Goal: Task Accomplishment & Management: Use online tool/utility

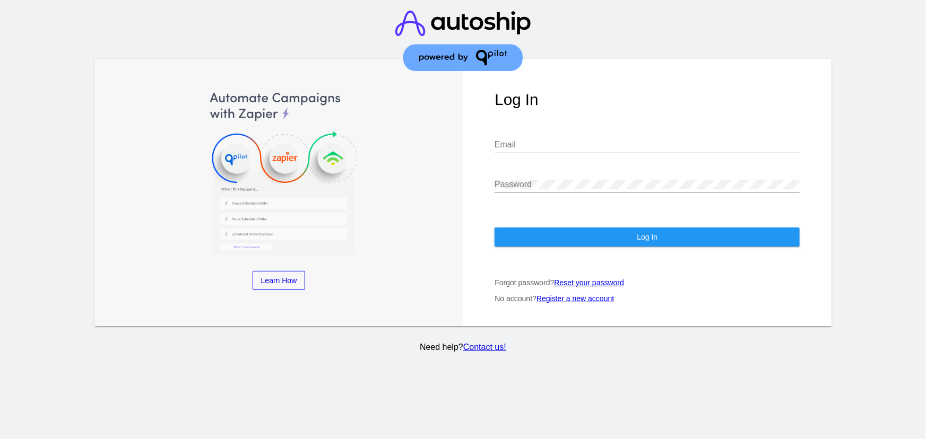
type input "[EMAIL_ADDRESS][DOMAIN_NAME]"
click at [590, 237] on button "Log In" at bounding box center [646, 237] width 305 height 19
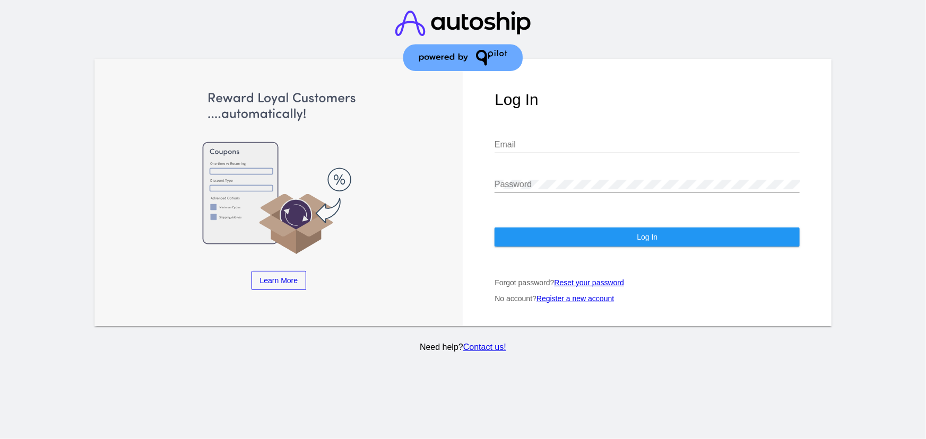
type input "CHLOE22@GMAIL.COM"
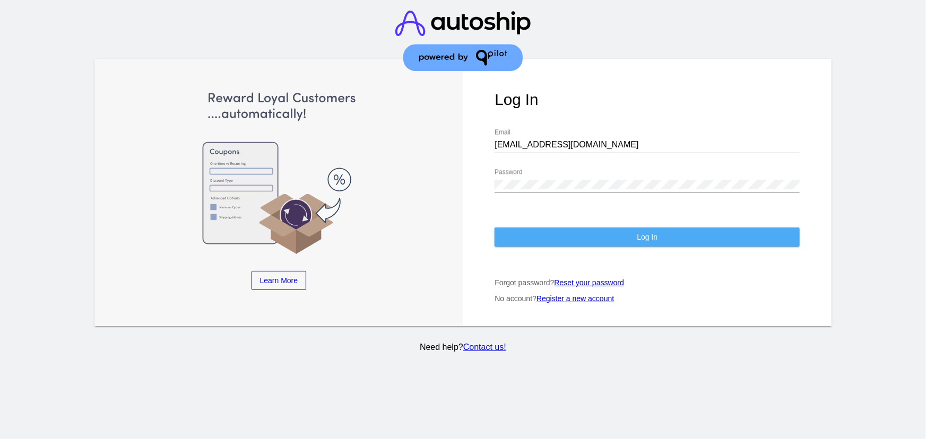
click at [610, 230] on button "Log In" at bounding box center [646, 237] width 305 height 19
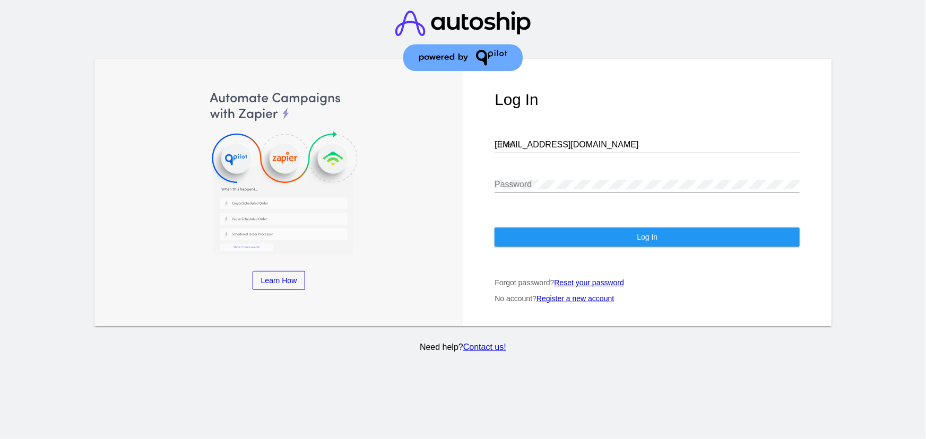
click at [585, 145] on input "[EMAIL_ADDRESS][DOMAIN_NAME]" at bounding box center [646, 145] width 305 height 10
type input "[PERSON_NAME][EMAIL_ADDRESS][DOMAIN_NAME]"
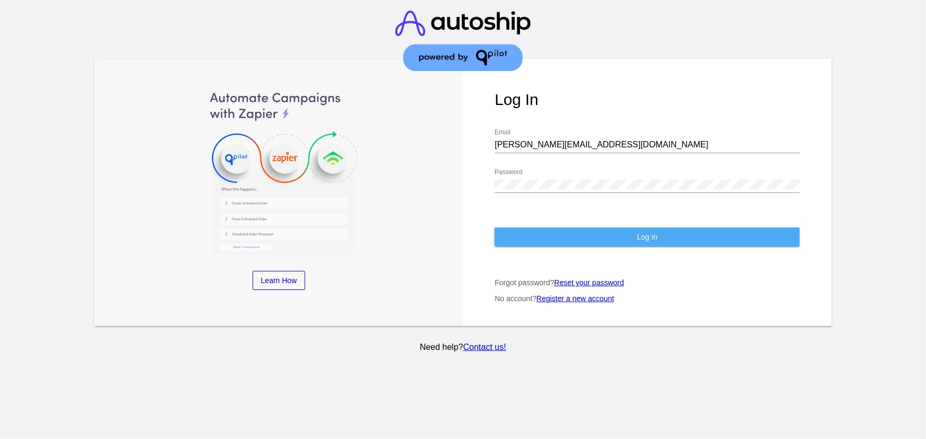
click at [586, 240] on button "Log In" at bounding box center [646, 237] width 305 height 19
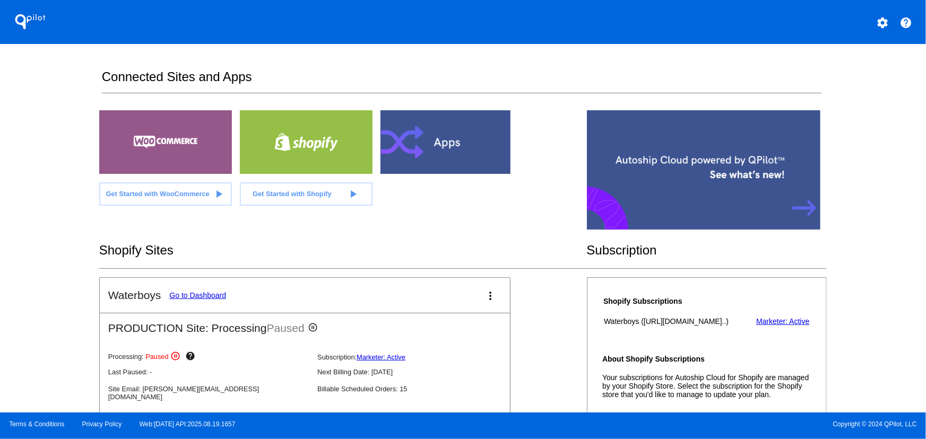
click at [925, 265] on div "QPilot settings help Connected Sites and Apps Get Started with WooCommerce play…" at bounding box center [463, 206] width 926 height 413
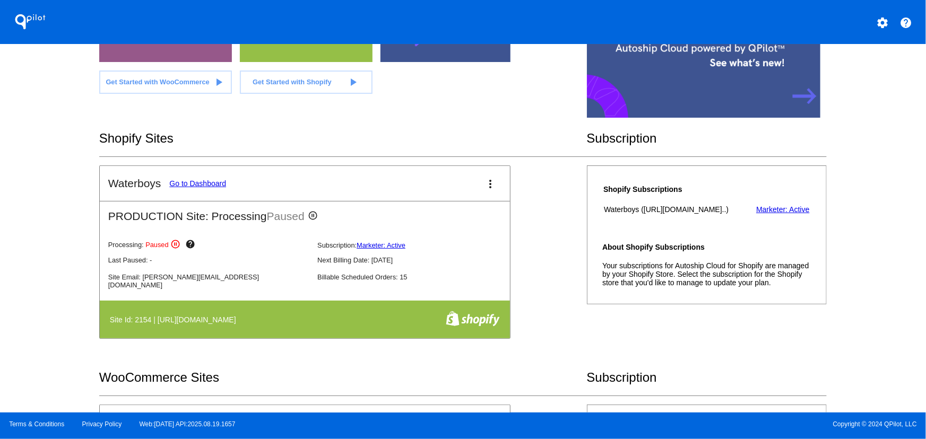
click at [485, 179] on mat-icon "more_vert" at bounding box center [490, 184] width 13 height 13
click at [442, 187] on span "dashboard" at bounding box center [445, 189] width 40 height 9
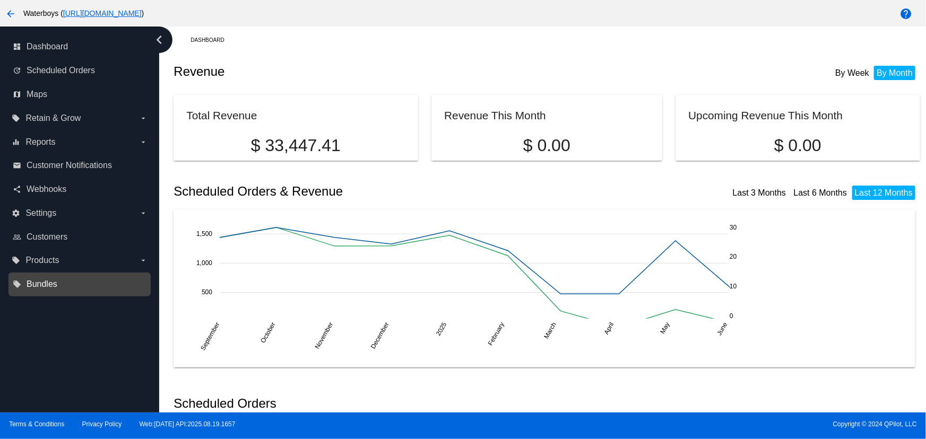
click at [51, 287] on span "Bundles" at bounding box center [42, 285] width 31 height 10
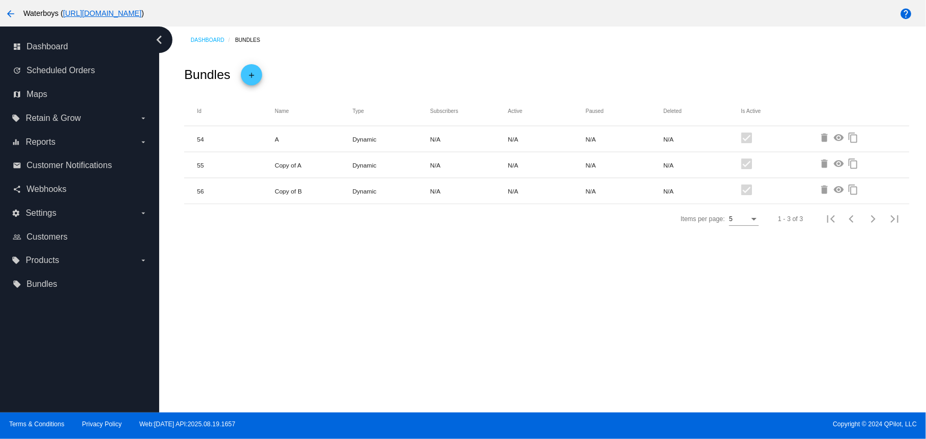
click at [254, 74] on mat-icon "add" at bounding box center [251, 77] width 13 height 18
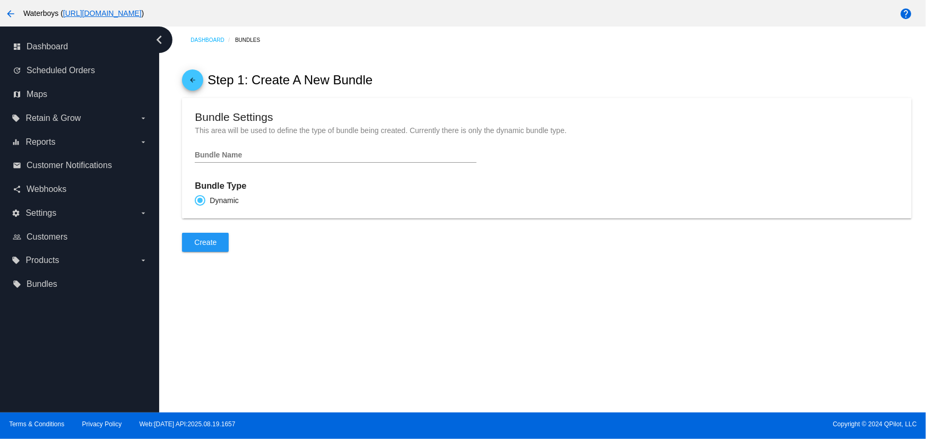
click at [231, 154] on input "Bundle Name" at bounding box center [335, 155] width 281 height 8
type input "Test Physical product setting"
click at [207, 242] on span "Create" at bounding box center [205, 242] width 22 height 8
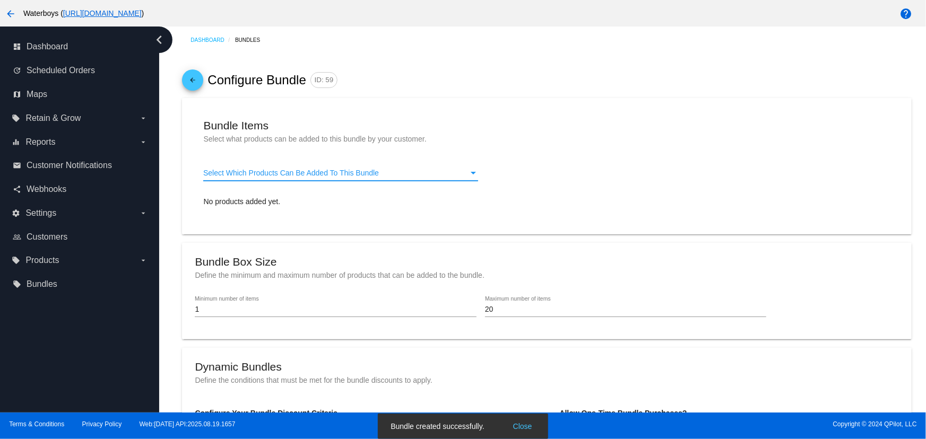
click at [328, 174] on span "Select Which Products Can Be Added To This Bundle" at bounding box center [291, 173] width 176 height 8
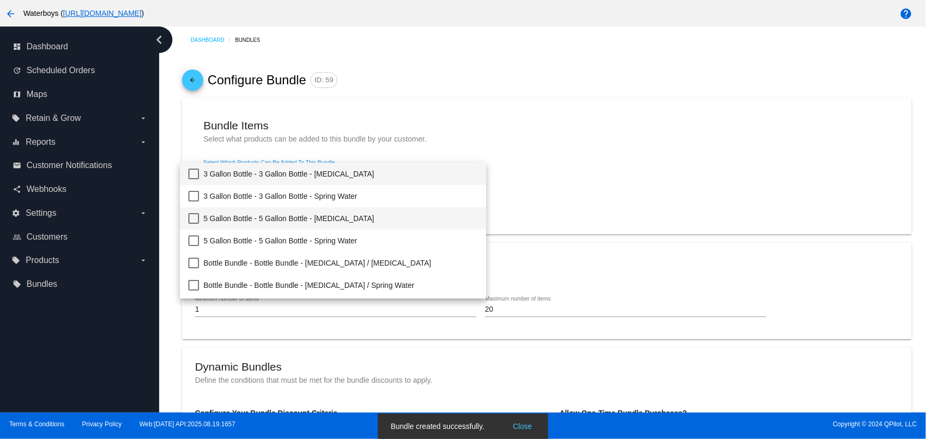
click at [318, 220] on span "5 Gallon Bottle - 5 Gallon Bottle - [MEDICAL_DATA]" at bounding box center [340, 218] width 274 height 22
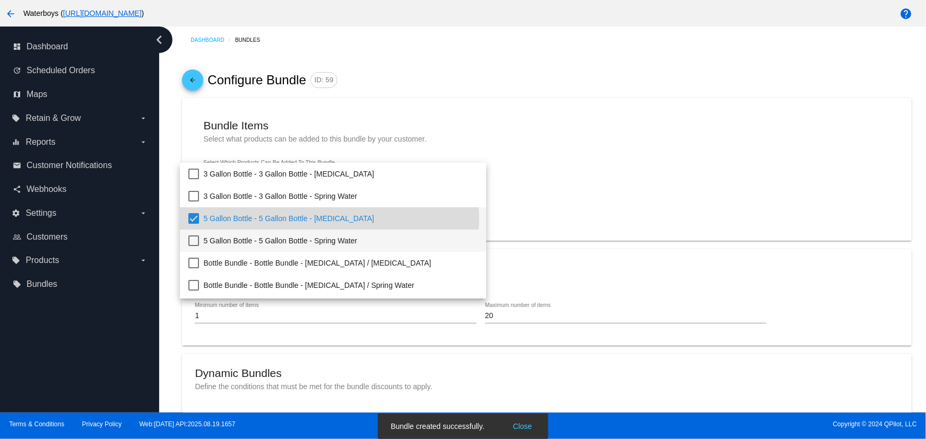
click at [290, 239] on span "5 Gallon Bottle - 5 Gallon Bottle - Spring Water" at bounding box center [340, 241] width 274 height 22
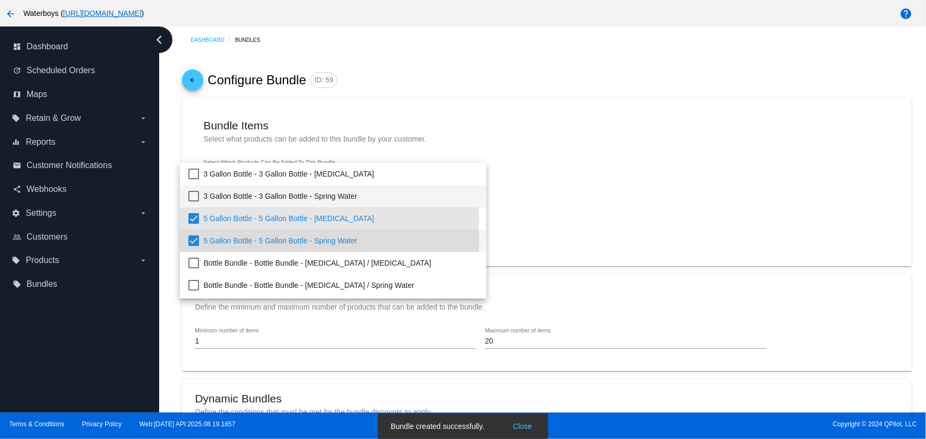
click at [288, 199] on span "3 Gallon Bottle - 3 Gallon Bottle - Spring Water" at bounding box center [340, 196] width 274 height 22
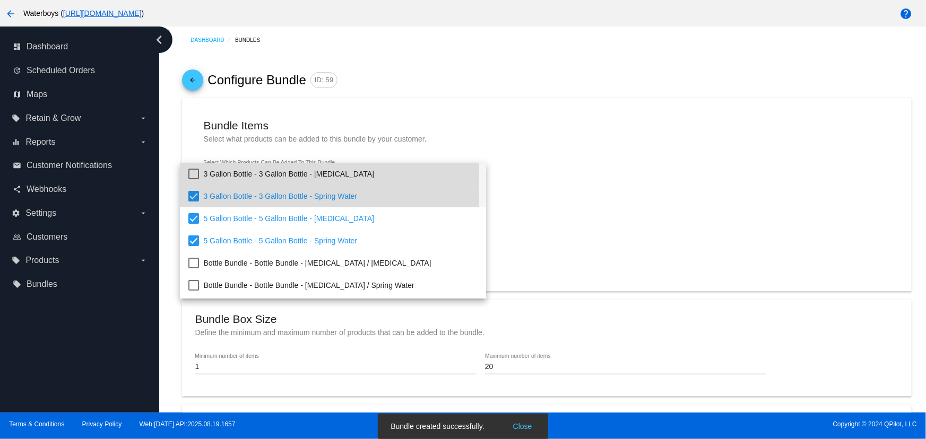
click at [288, 172] on span "3 Gallon Bottle - 3 Gallon Bottle - [MEDICAL_DATA]" at bounding box center [340, 174] width 274 height 22
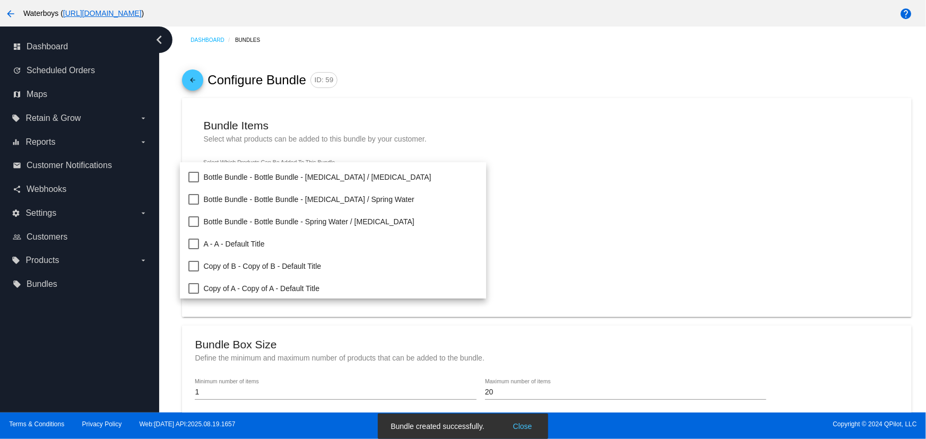
scroll to position [109, 0]
click at [536, 233] on div at bounding box center [463, 219] width 926 height 439
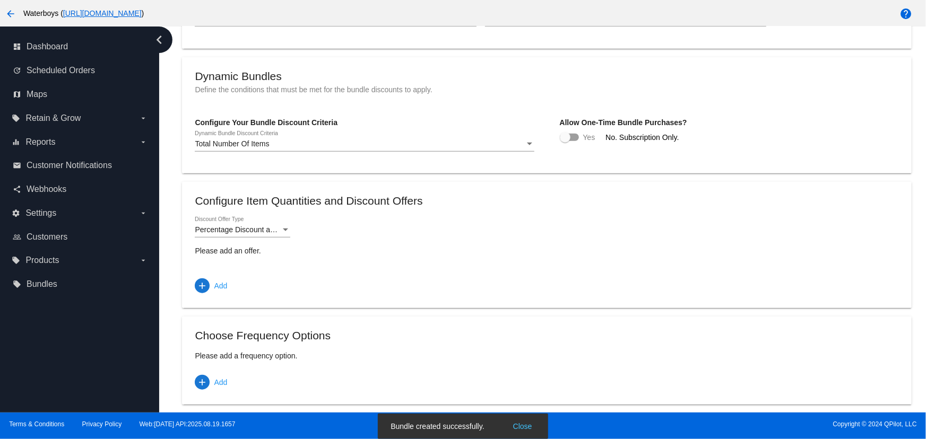
scroll to position [414, 0]
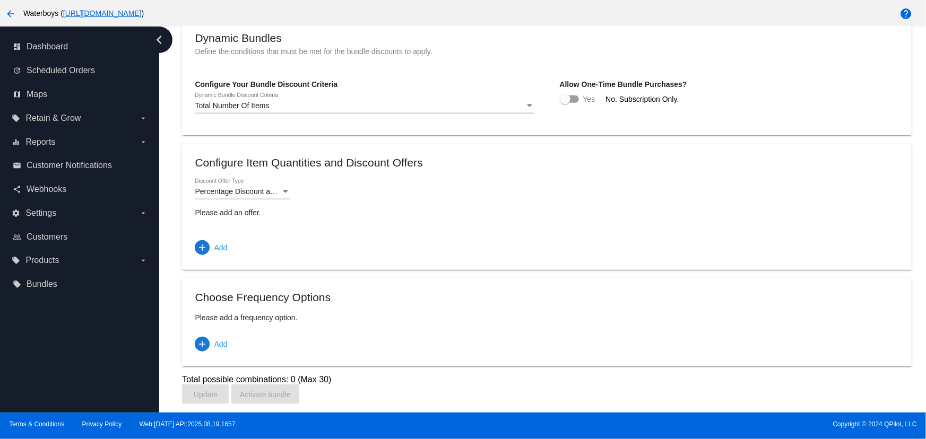
drag, startPoint x: 582, startPoint y: 97, endPoint x: 557, endPoint y: 99, distance: 25.1
click at [583, 95] on span "Yes" at bounding box center [589, 99] width 12 height 8
click at [560, 99] on div at bounding box center [565, 99] width 11 height 11
click at [564, 103] on input "checkbox" at bounding box center [564, 103] width 1 height 1
checkbox input "true"
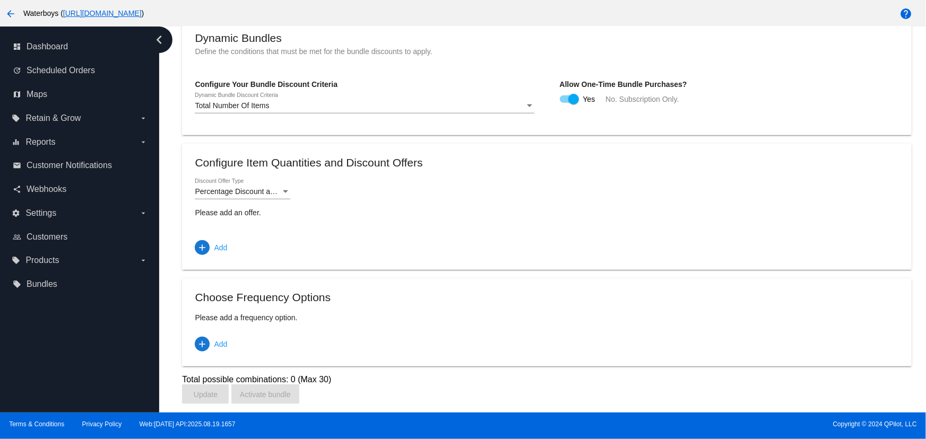
click at [250, 197] on div "Percentage Discount and Free Shipping Discount Offer Type" at bounding box center [242, 189] width 95 height 21
click at [217, 241] on div at bounding box center [463, 219] width 926 height 439
click at [218, 243] on span "Add" at bounding box center [220, 247] width 13 height 19
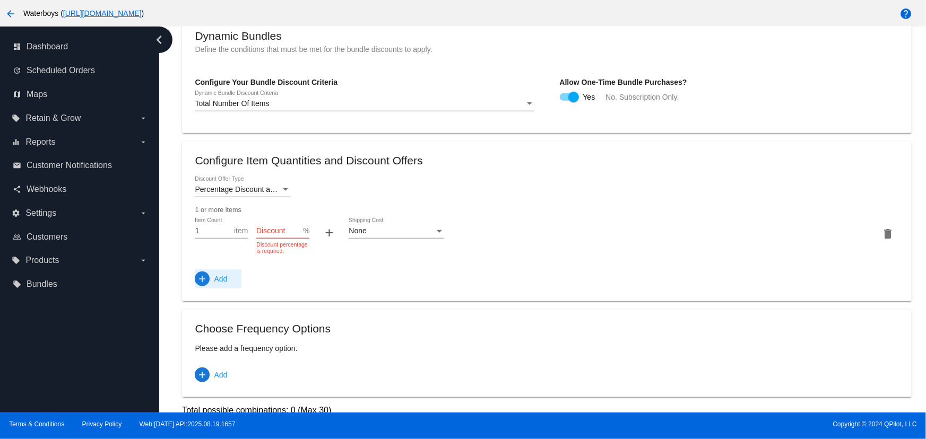
click at [208, 277] on span "add" at bounding box center [202, 279] width 15 height 15
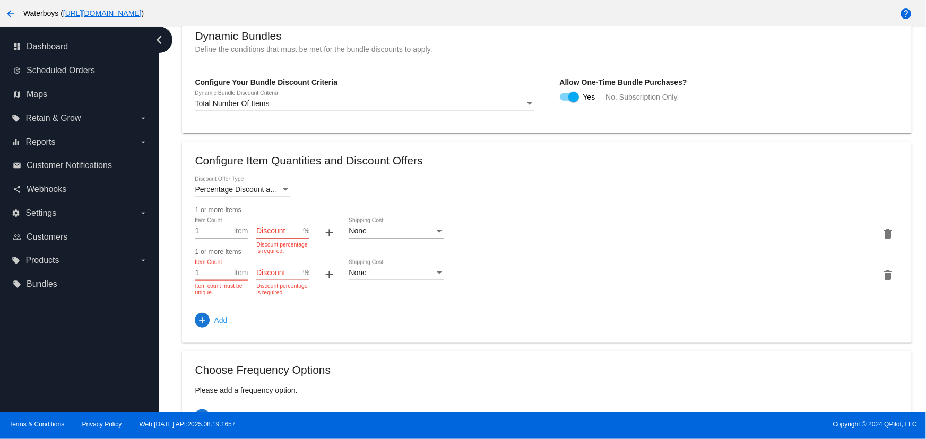
click at [195, 274] on input "1" at bounding box center [214, 273] width 39 height 8
type input "2"
click at [276, 271] on input "Discount" at bounding box center [279, 273] width 47 height 8
type input "5"
click at [273, 236] on input "Discount" at bounding box center [279, 231] width 47 height 8
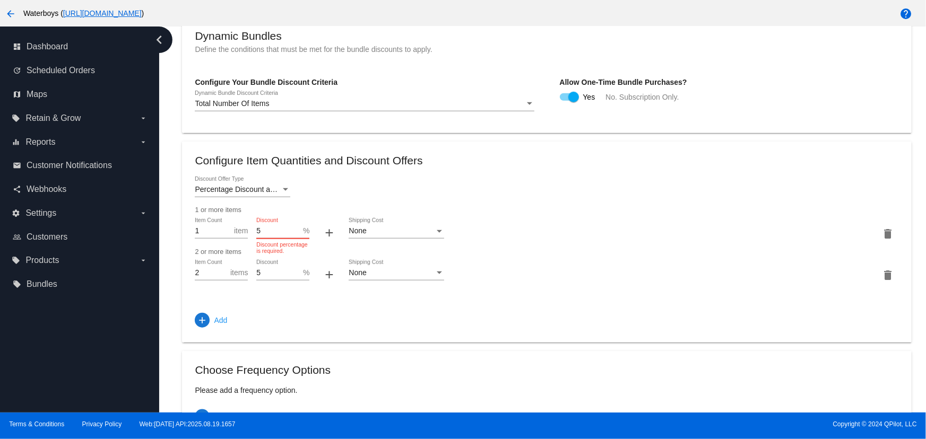
type input "5"
drag, startPoint x: 276, startPoint y: 275, endPoint x: 233, endPoint y: 275, distance: 43.5
click at [233, 275] on div "2 Item Count items 5 Discount % + None Shipping Cost delete" at bounding box center [546, 275] width 703 height 30
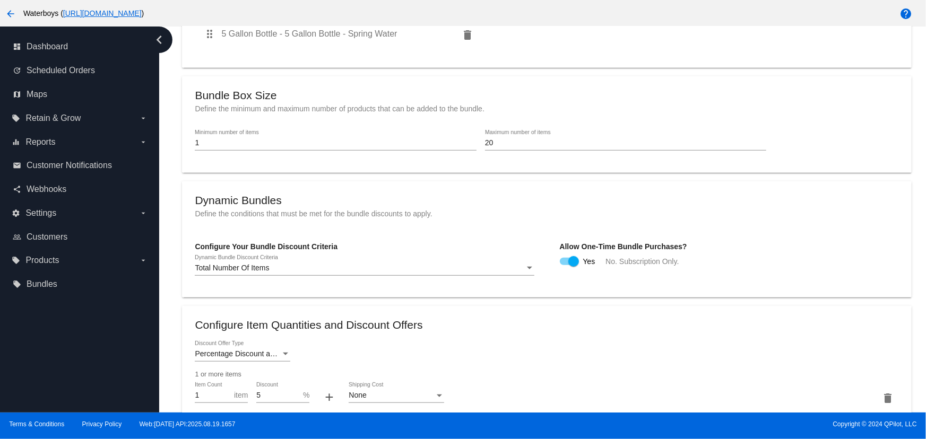
scroll to position [76, 0]
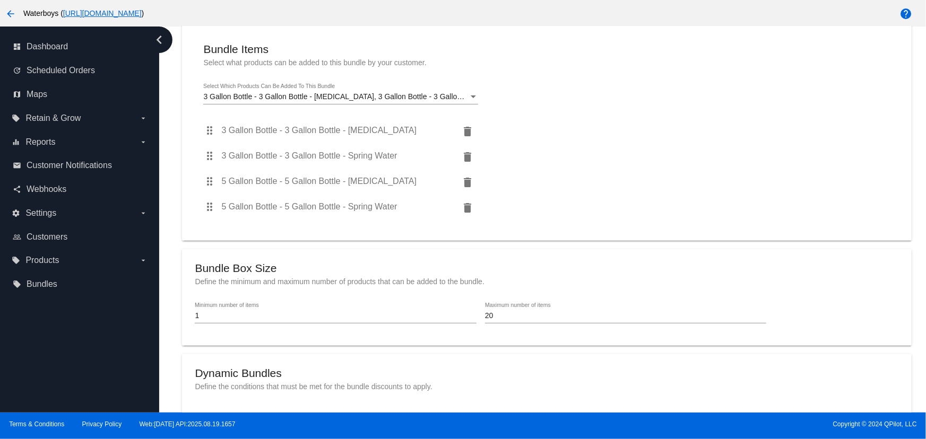
type input "10"
drag, startPoint x: 506, startPoint y: 321, endPoint x: 460, endPoint y: 321, distance: 46.1
click at [461, 321] on div "1 Minimum number of items 20 Maximum number of items" at bounding box center [546, 318] width 703 height 30
click at [498, 318] on input "20" at bounding box center [625, 316] width 281 height 8
drag, startPoint x: 498, startPoint y: 318, endPoint x: 461, endPoint y: 317, distance: 36.6
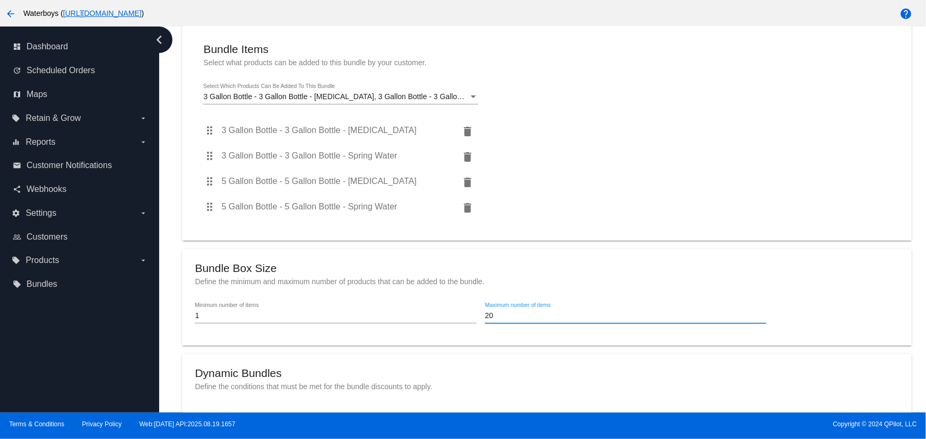
click at [461, 317] on div "1 Minimum number of items 20 Maximum number of items" at bounding box center [546, 318] width 703 height 30
type input "4"
drag, startPoint x: 162, startPoint y: 307, endPoint x: 173, endPoint y: 300, distance: 13.1
click at [162, 307] on div "Dashboard Bundles arrow_back Configure Bundle ID: 59 Bundle Items Select what p…" at bounding box center [542, 220] width 766 height 386
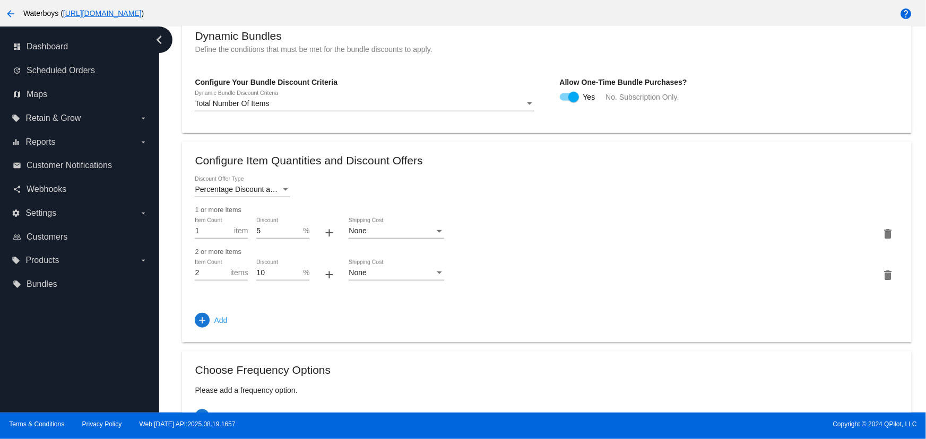
scroll to position [414, 0]
click at [201, 320] on mat-icon "add" at bounding box center [202, 320] width 11 height 11
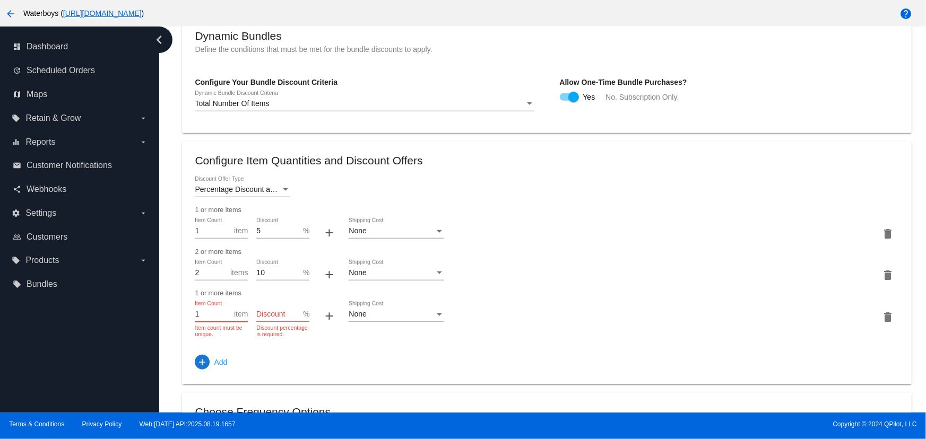
drag, startPoint x: 207, startPoint y: 316, endPoint x: 185, endPoint y: 315, distance: 22.8
click at [185, 315] on mat-card "Configure Item Quantities and Discount Offers Percentage Discount and Free Ship…" at bounding box center [546, 263] width 729 height 242
type input "3"
click at [290, 316] on input "Discount" at bounding box center [279, 314] width 47 height 8
type input "15"
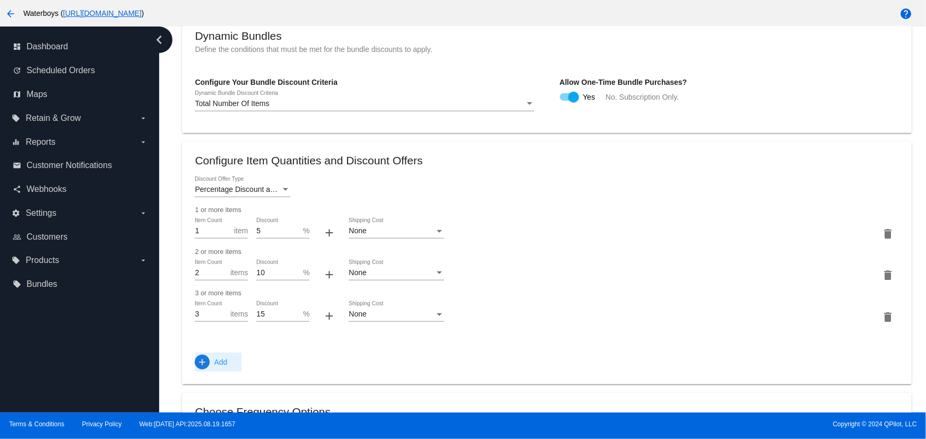
click at [212, 354] on div "Percentage Discount and Free Shipping Discount Offer Type 1 or more items 1 Ite…" at bounding box center [546, 274] width 703 height 195
click at [206, 362] on mat-icon "add" at bounding box center [202, 362] width 11 height 11
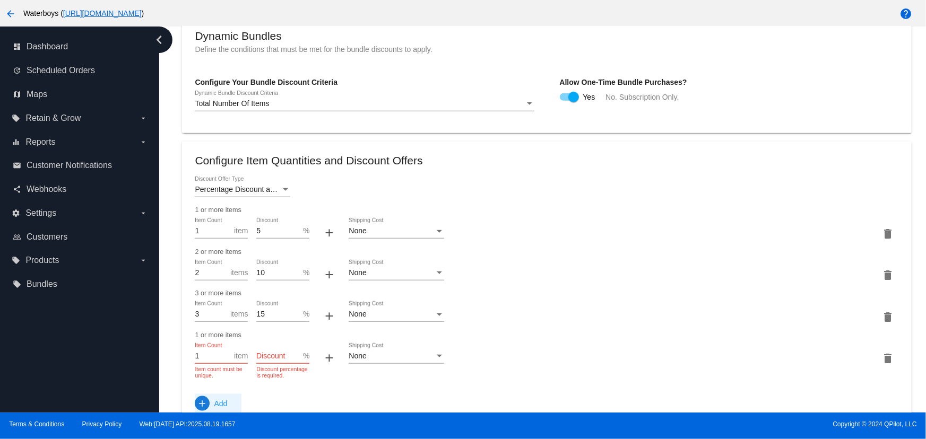
click at [204, 355] on div "1 Item Count" at bounding box center [214, 353] width 39 height 21
drag, startPoint x: 204, startPoint y: 355, endPoint x: 184, endPoint y: 357, distance: 20.8
click at [188, 356] on mat-card "Configure Item Quantities and Discount Offers Percentage Discount and Free Ship…" at bounding box center [546, 284] width 729 height 284
type input "4"
click at [285, 355] on input "Discount" at bounding box center [279, 356] width 47 height 8
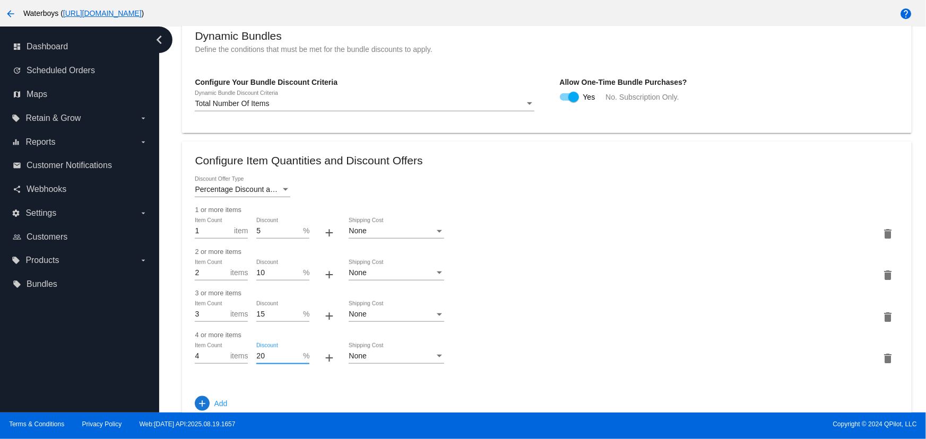
type input "20"
click at [556, 291] on div "3 or more items" at bounding box center [546, 293] width 703 height 7
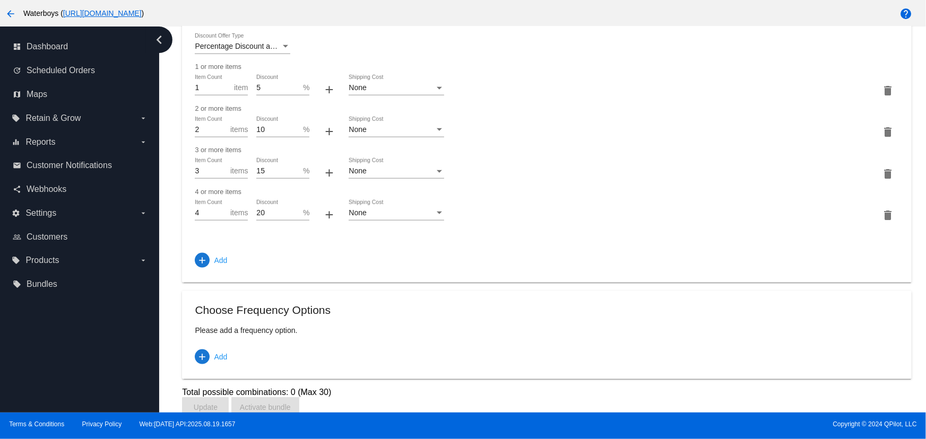
scroll to position [573, 0]
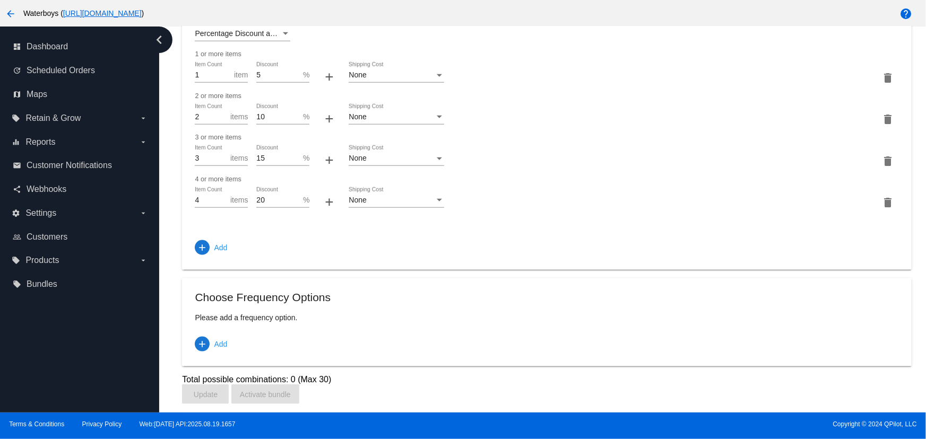
click at [233, 347] on button "add Add" at bounding box center [218, 344] width 47 height 19
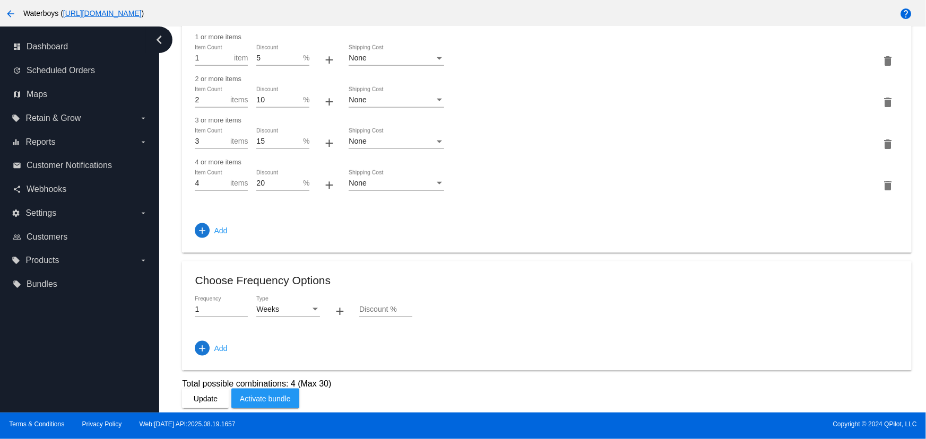
scroll to position [594, 0]
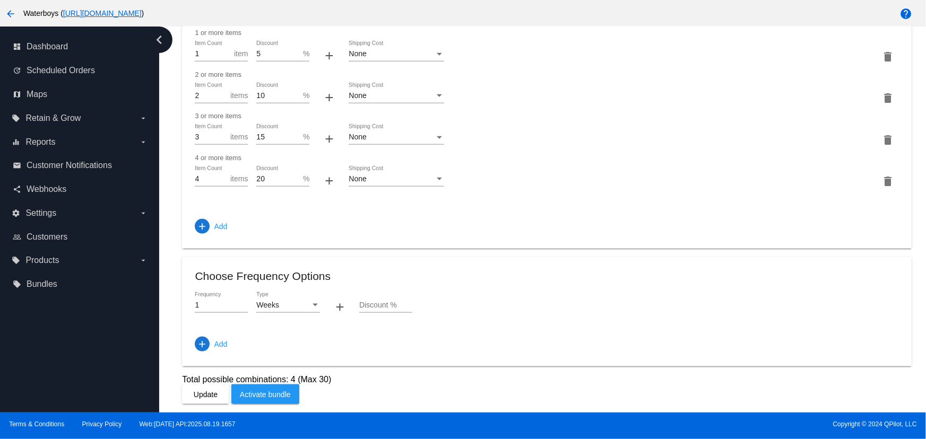
click at [377, 301] on input "Discount %" at bounding box center [385, 305] width 53 height 8
type input "0"
type input "5"
drag, startPoint x: 409, startPoint y: 339, endPoint x: 404, endPoint y: 335, distance: 7.2
click at [409, 338] on div "1 Frequency Weeks Type + 5 Discount % add Add" at bounding box center [546, 323] width 703 height 62
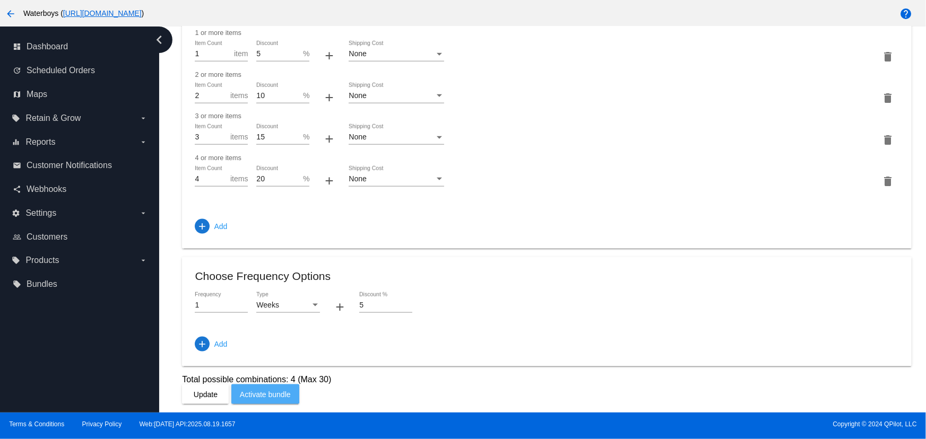
click at [257, 398] on span "Activate bundle" at bounding box center [265, 394] width 51 height 8
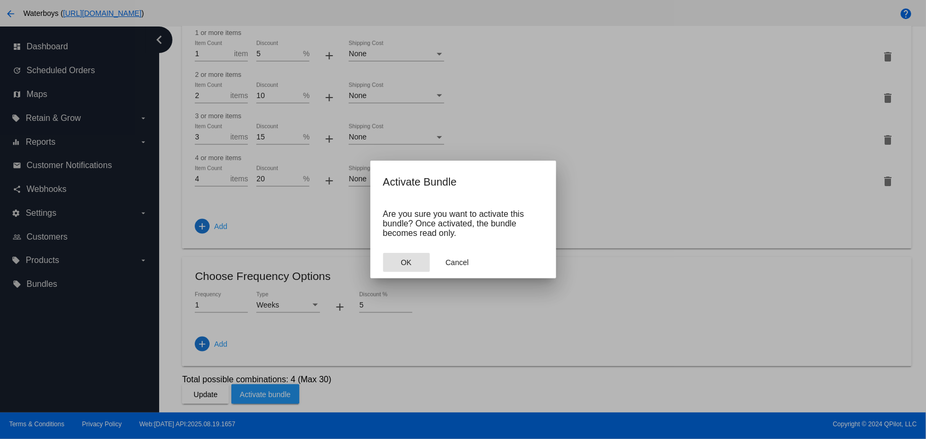
click at [420, 256] on button "OK" at bounding box center [406, 262] width 47 height 19
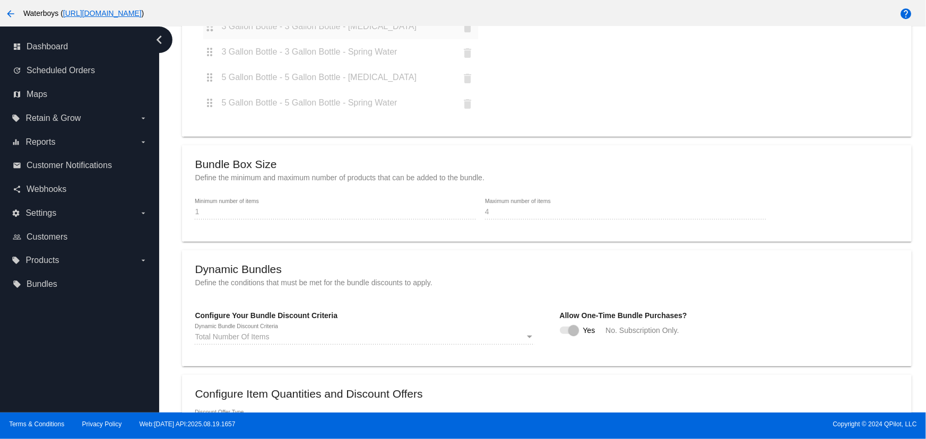
scroll to position [0, 0]
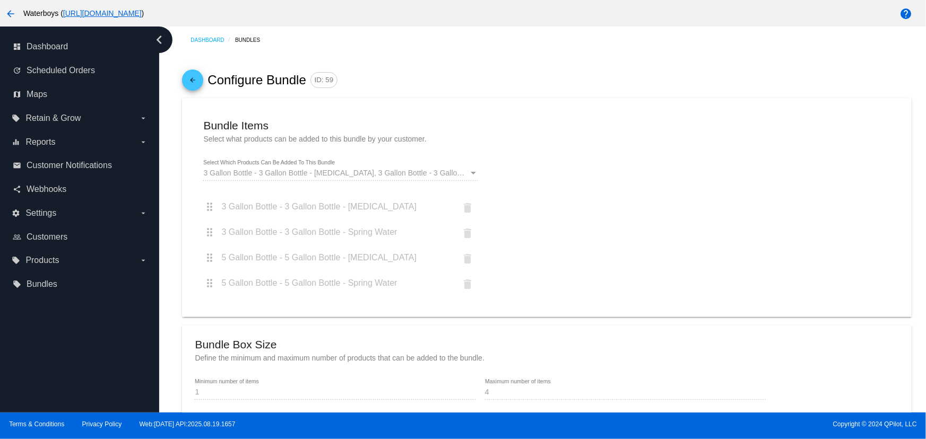
click at [191, 83] on mat-icon "arrow_back" at bounding box center [192, 83] width 13 height 18
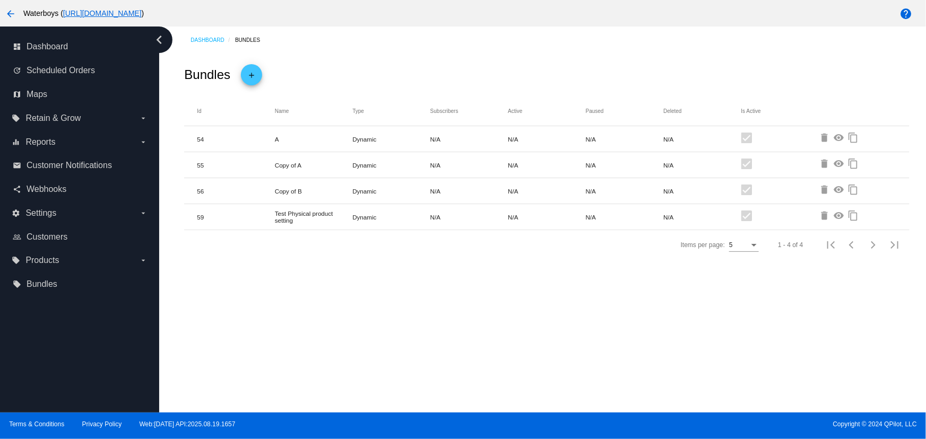
click at [839, 214] on mat-icon "visibility" at bounding box center [839, 217] width 13 height 13
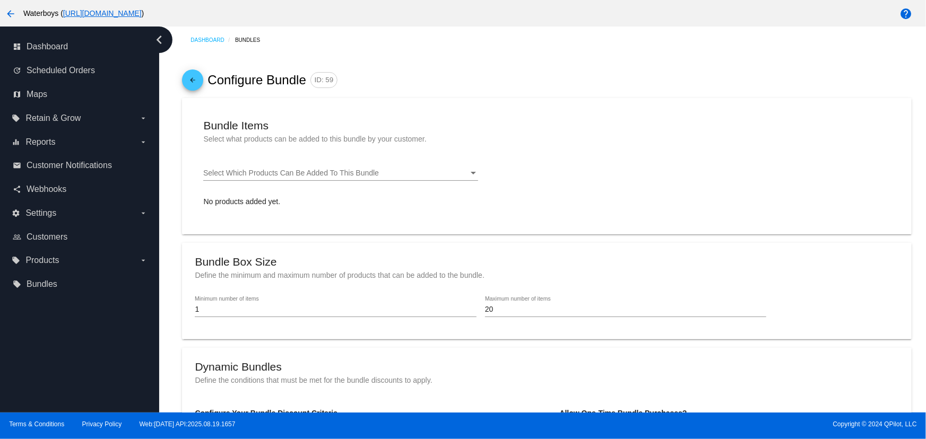
type input "4"
checkbox input "true"
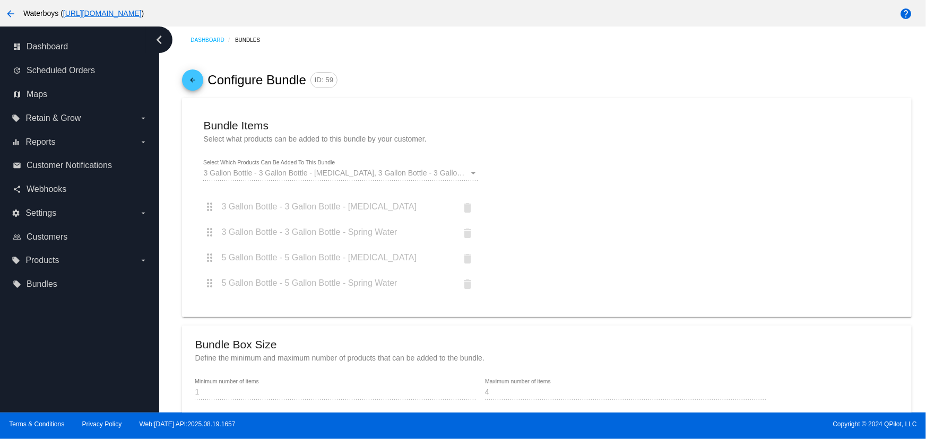
click at [190, 71] on span "arrow_back" at bounding box center [192, 82] width 13 height 27
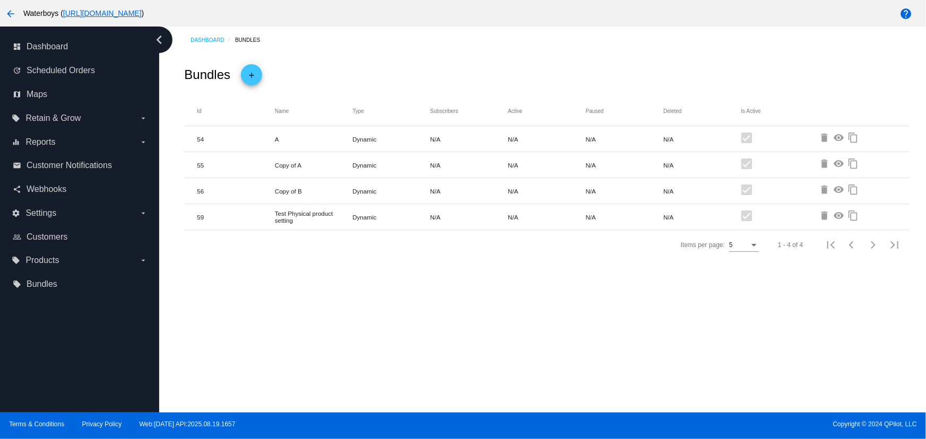
drag, startPoint x: 317, startPoint y: 220, endPoint x: 259, endPoint y: 207, distance: 58.8
click at [259, 207] on mat-row "59 Test Physical product setting Dynamic N/A N/A N/A N/A delete visibility cont…" at bounding box center [546, 217] width 725 height 26
drag, startPoint x: 465, startPoint y: 302, endPoint x: 449, endPoint y: 372, distance: 71.8
click at [465, 306] on div "Dashboard Bundles Bundles add Id Name Type Subscribers Active Paused Deleted Is…" at bounding box center [542, 220] width 766 height 386
drag, startPoint x: 298, startPoint y: 224, endPoint x: 270, endPoint y: 212, distance: 30.4
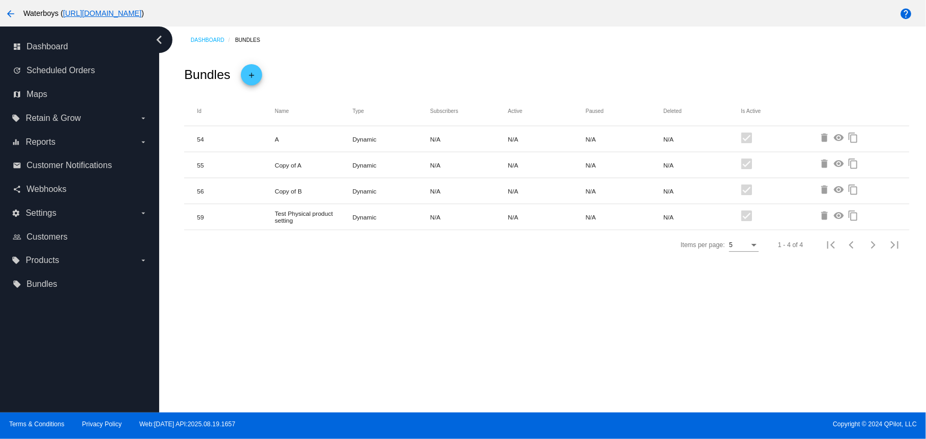
click at [270, 212] on mat-row "59 Test Physical product setting Dynamic N/A N/A N/A N/A delete visibility cont…" at bounding box center [546, 217] width 725 height 26
click at [838, 215] on mat-icon "visibility" at bounding box center [839, 217] width 13 height 13
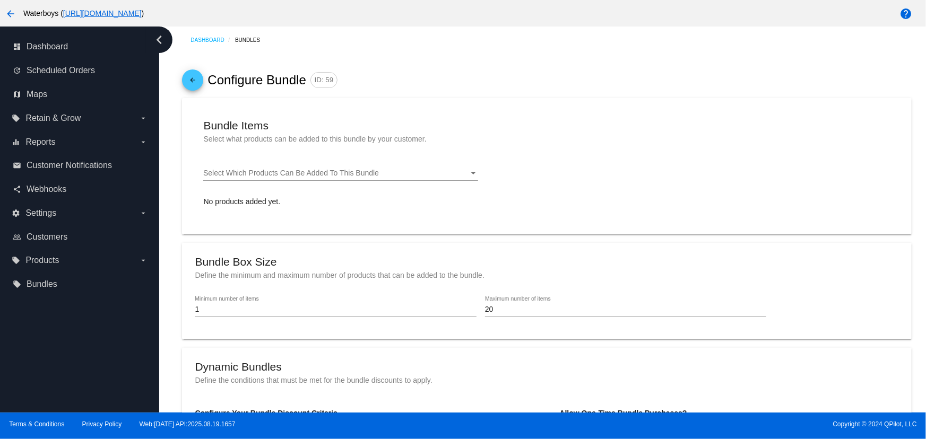
type input "4"
checkbox input "true"
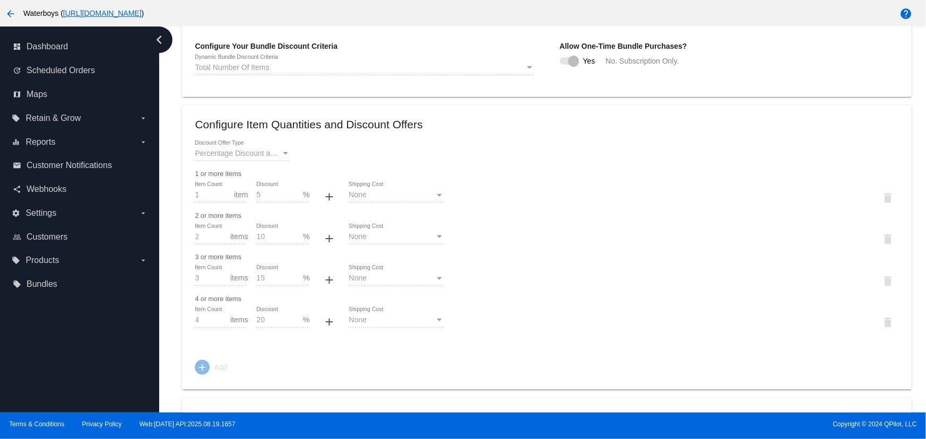
scroll to position [257, 0]
